Goal: Transaction & Acquisition: Purchase product/service

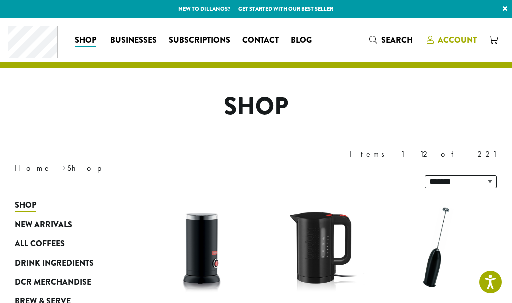
click at [472, 45] on span "Account" at bounding box center [457, 39] width 39 height 11
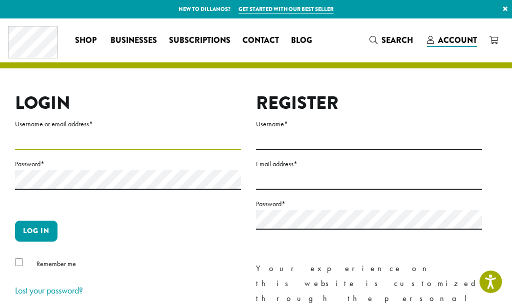
click at [34, 141] on input "Username or email address *" at bounding box center [128, 139] width 226 height 19
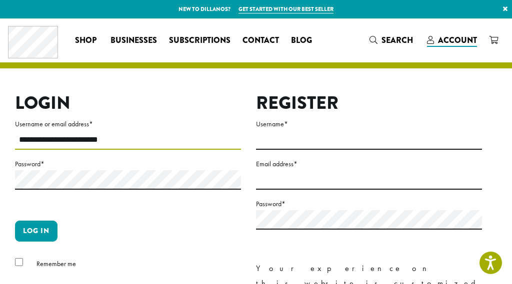
type input "**********"
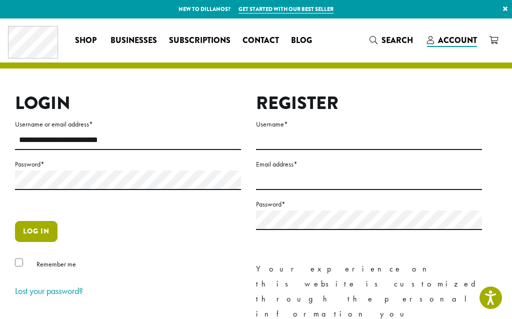
click at [45, 234] on button "Log in" at bounding box center [36, 231] width 42 height 21
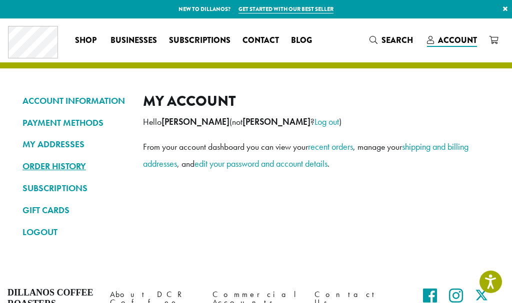
click at [77, 165] on link "ORDER HISTORY" at bounding box center [74, 166] width 105 height 17
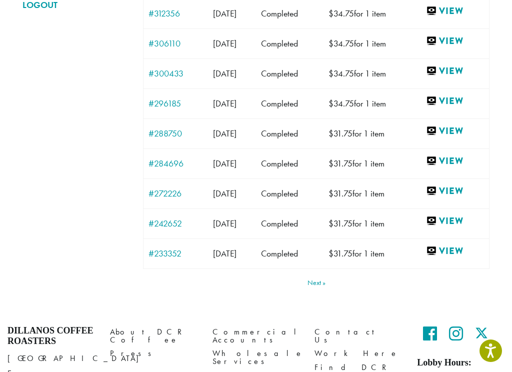
scroll to position [252, 0]
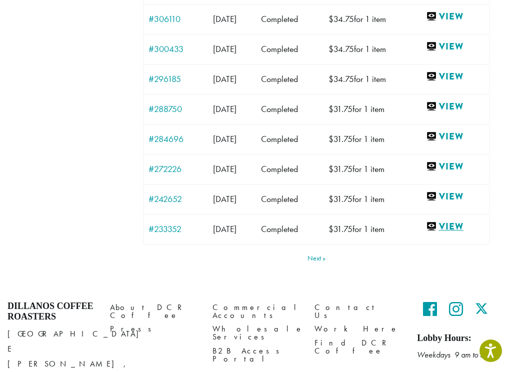
click at [468, 228] on link "View" at bounding box center [455, 226] width 58 height 12
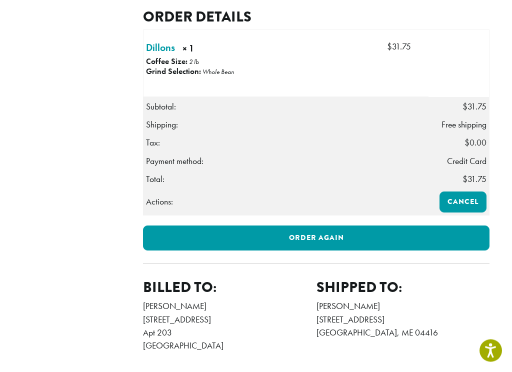
scroll to position [269, 0]
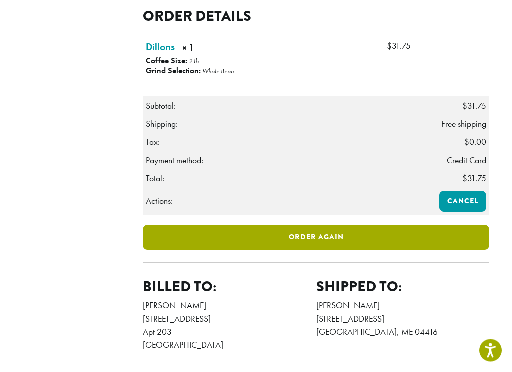
click at [324, 250] on link "Order again" at bounding box center [316, 237] width 346 height 25
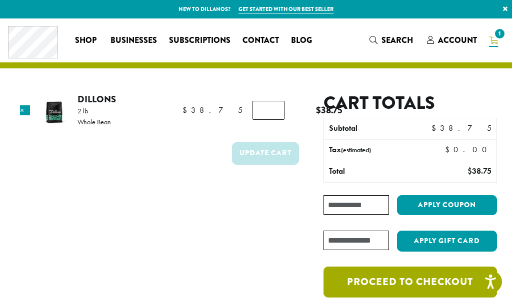
click at [422, 285] on link "Proceed to checkout" at bounding box center [409, 282] width 173 height 31
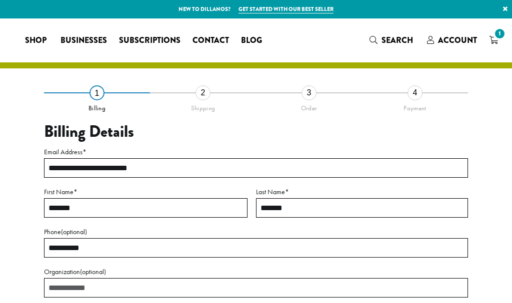
select select "**"
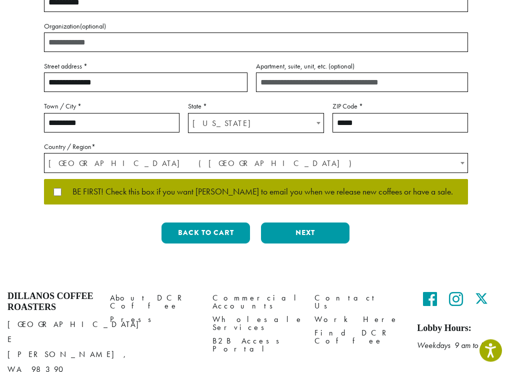
scroll to position [246, 0]
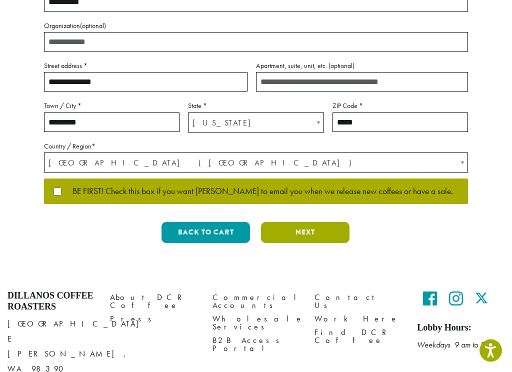
click at [316, 231] on button "Next" at bounding box center [305, 232] width 88 height 21
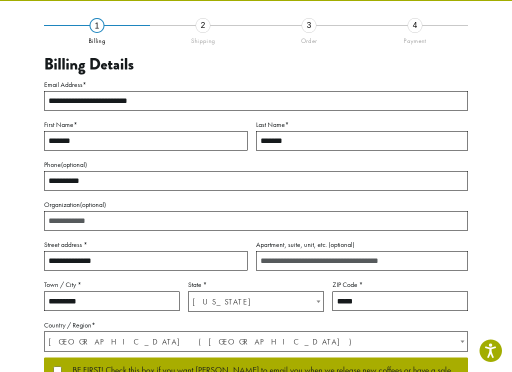
scroll to position [57, 0]
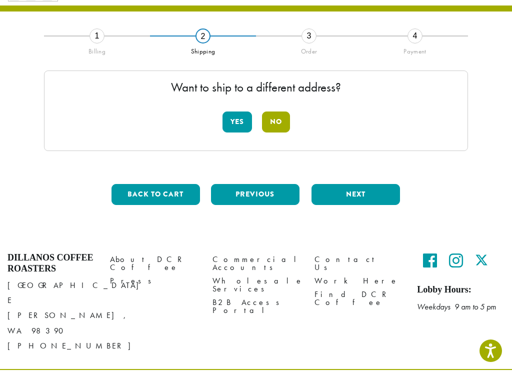
click at [277, 125] on button "No" at bounding box center [276, 121] width 28 height 21
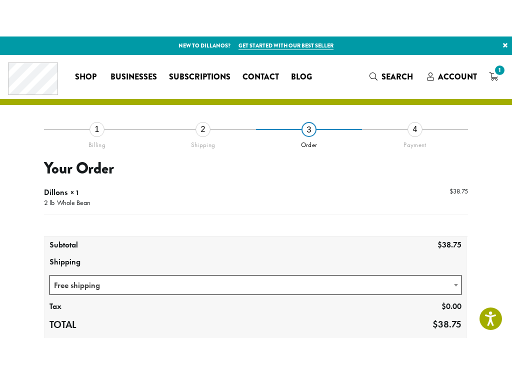
scroll to position [80, 0]
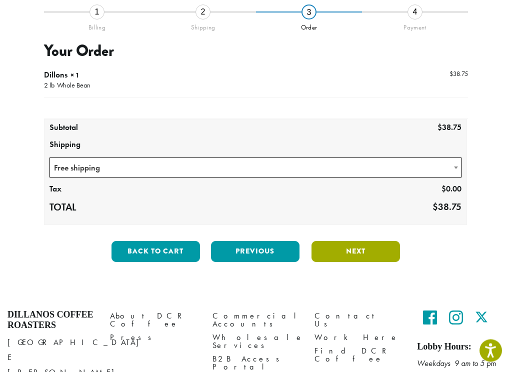
click at [358, 252] on button "Next" at bounding box center [355, 251] width 88 height 21
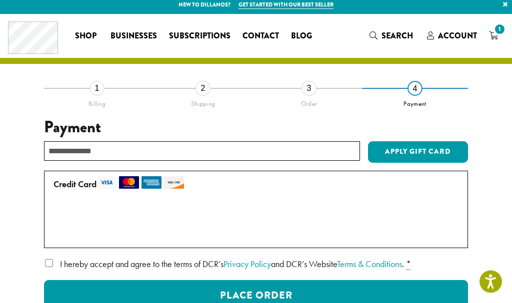
scroll to position [0, 0]
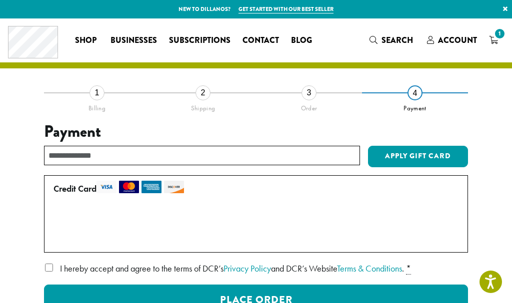
click at [314, 93] on div "3" at bounding box center [308, 92] width 15 height 15
click at [317, 93] on li "3 Order" at bounding box center [309, 107] width 106 height 30
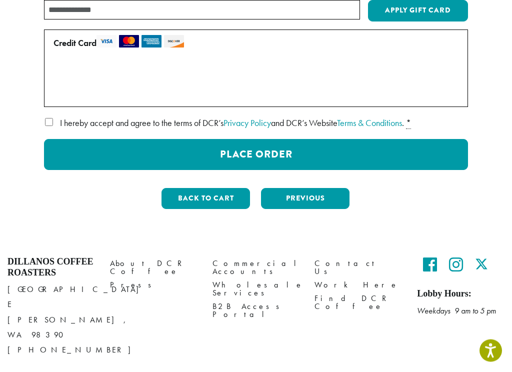
scroll to position [146, 0]
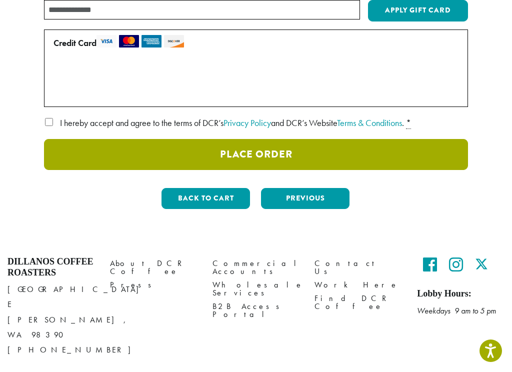
click at [275, 156] on button "Place Order" at bounding box center [256, 154] width 424 height 31
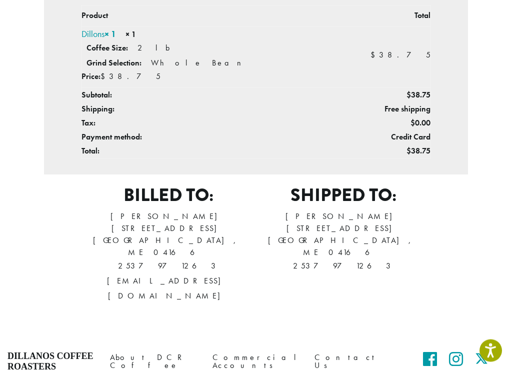
scroll to position [290, 0]
